Goal: Task Accomplishment & Management: Use online tool/utility

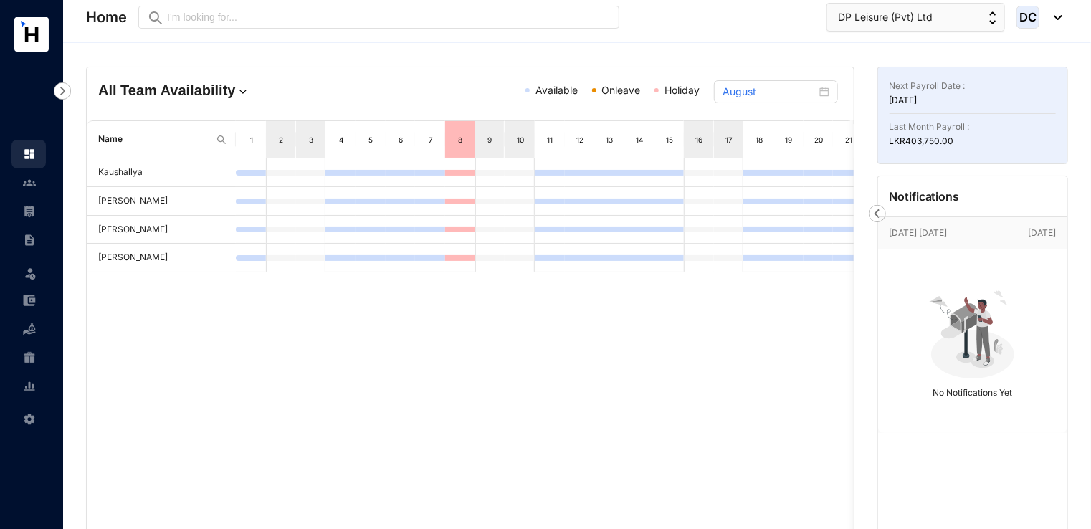
click at [694, 388] on div "Kaushallya Pabasara Dheerasekara Dilan Chamoda [PERSON_NAME]" at bounding box center [470, 391] width 767 height 466
click at [774, 351] on div "Kaushallya Pabasara Dheerasekara Dilan Chamoda [PERSON_NAME]" at bounding box center [470, 391] width 767 height 466
click at [26, 218] on link at bounding box center [41, 211] width 36 height 14
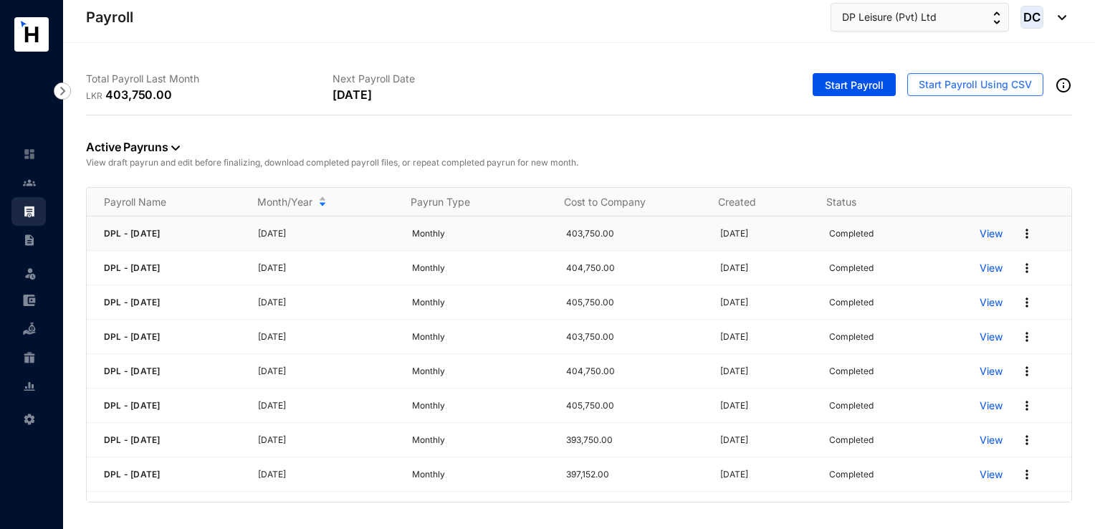
click at [1020, 237] on img at bounding box center [1027, 234] width 14 height 14
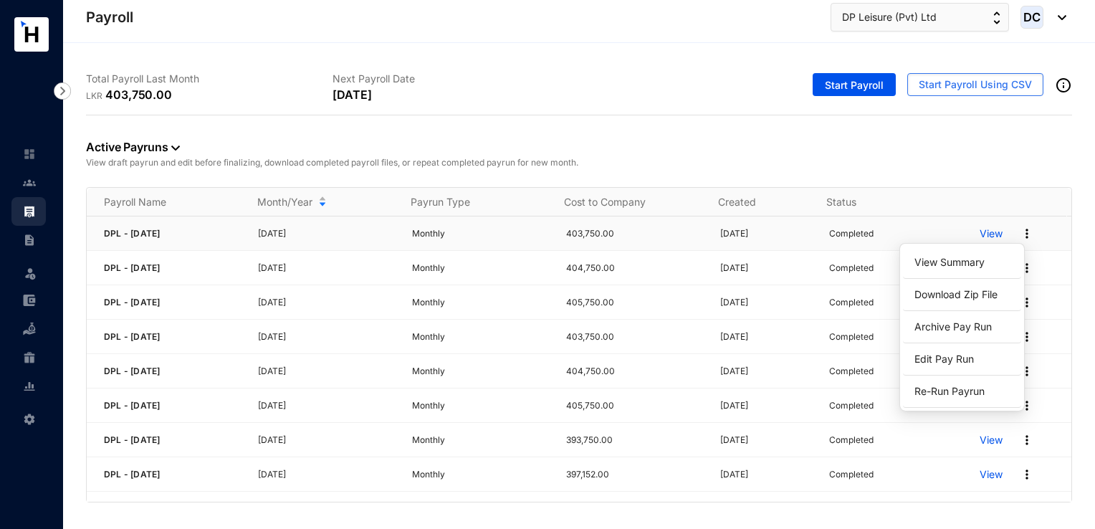
click at [980, 237] on p "View" at bounding box center [991, 234] width 23 height 14
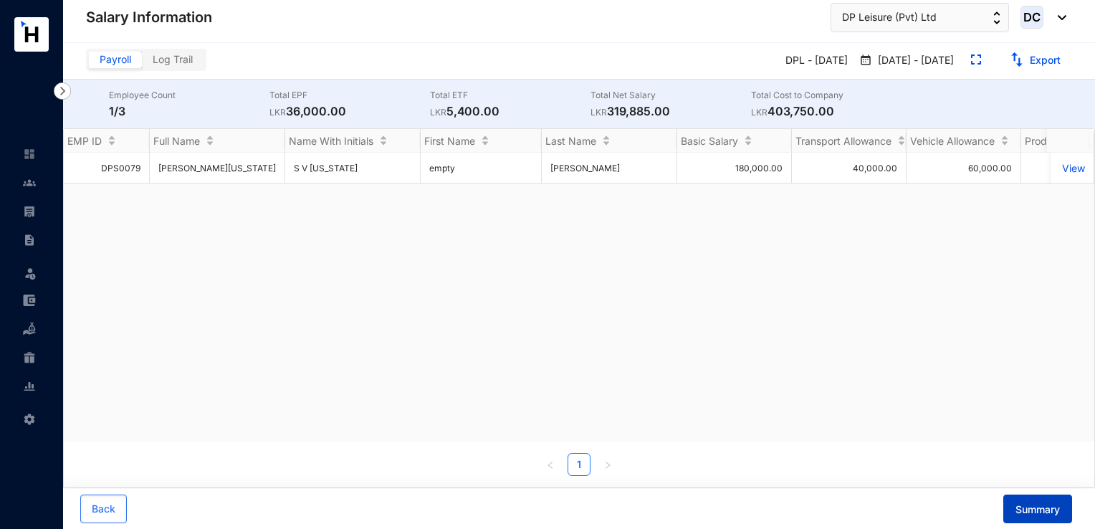
click at [1030, 520] on button "Summary" at bounding box center [1038, 509] width 69 height 29
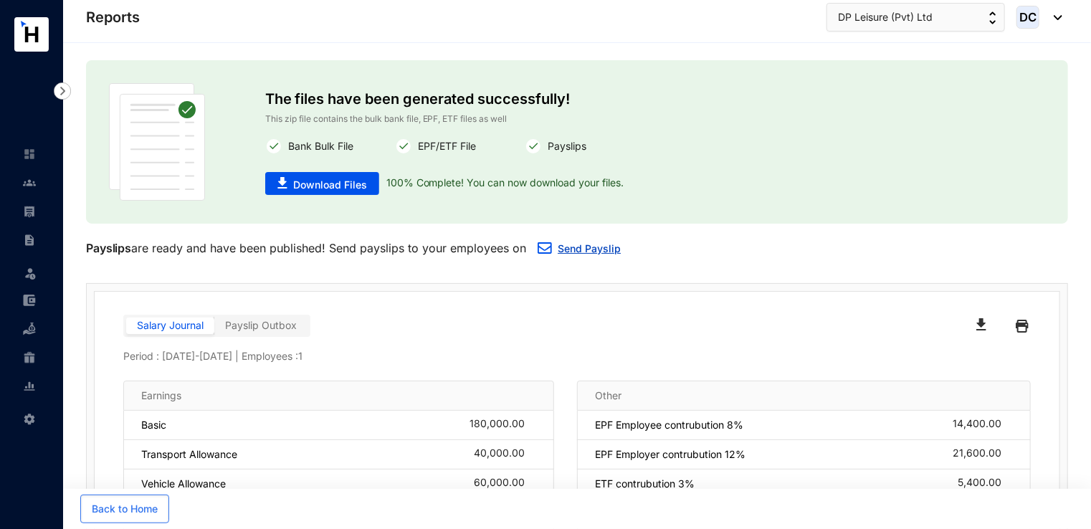
click at [584, 249] on link "Send Payslip" at bounding box center [589, 248] width 63 height 12
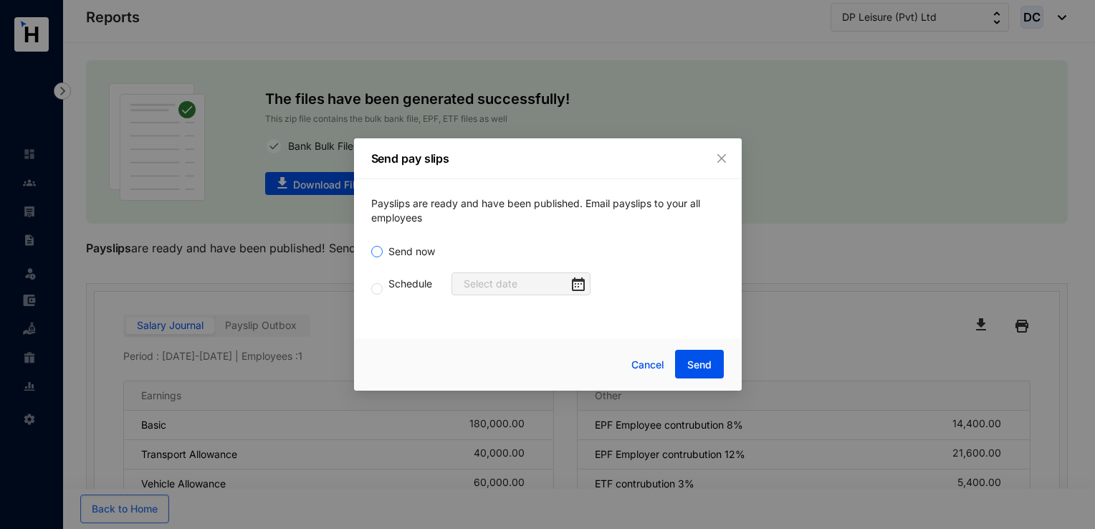
click at [404, 254] on span "Send now" at bounding box center [412, 252] width 58 height 16
click at [383, 254] on input "Send now" at bounding box center [376, 251] width 11 height 11
radio input "true"
click at [705, 366] on span "Send" at bounding box center [700, 365] width 24 height 14
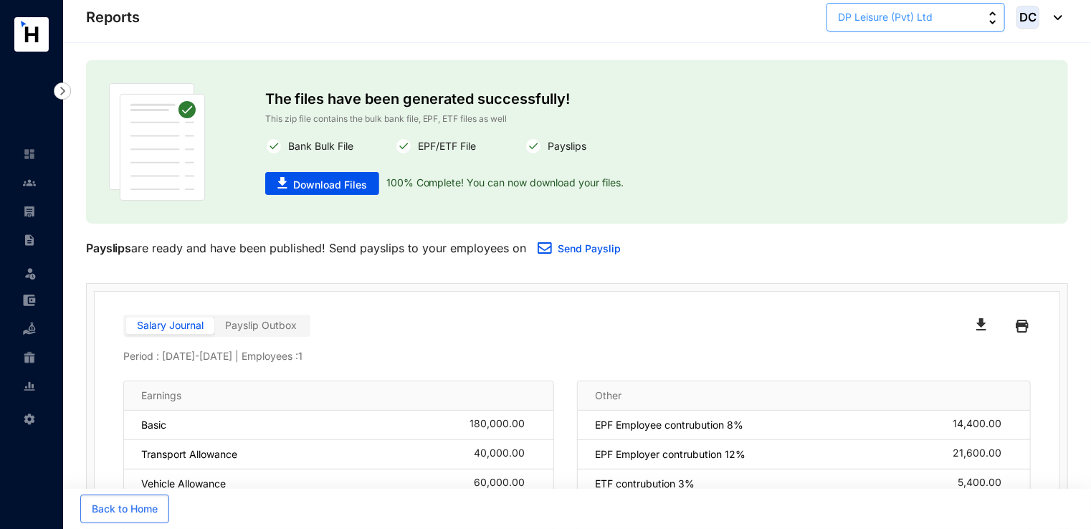
click at [883, 25] on button "DP Leisure (Pvt) Ltd" at bounding box center [916, 17] width 179 height 29
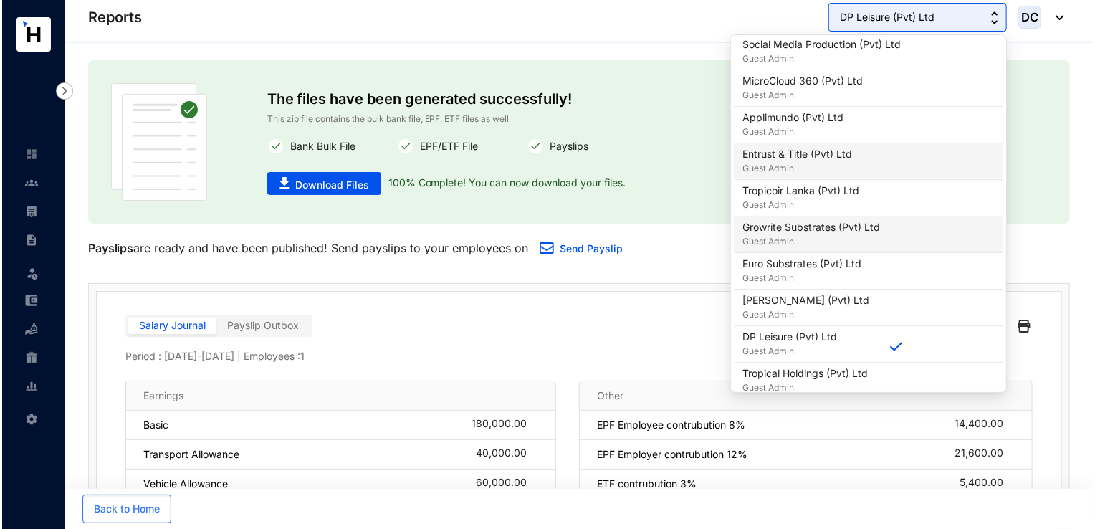
scroll to position [574, 0]
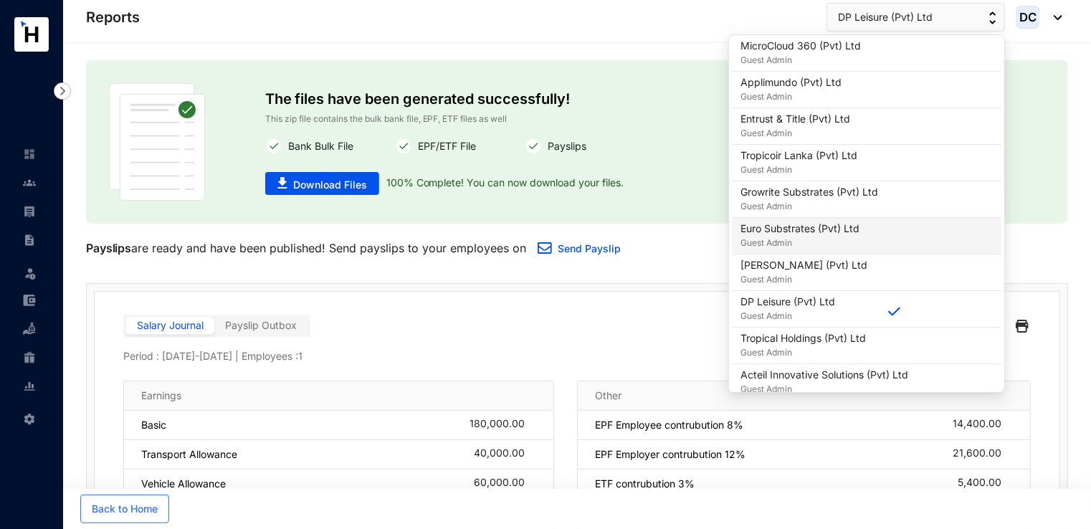
click at [804, 231] on p "Euro Substrates (Pvt) Ltd" at bounding box center [800, 229] width 119 height 14
